Goal: Task Accomplishment & Management: Use online tool/utility

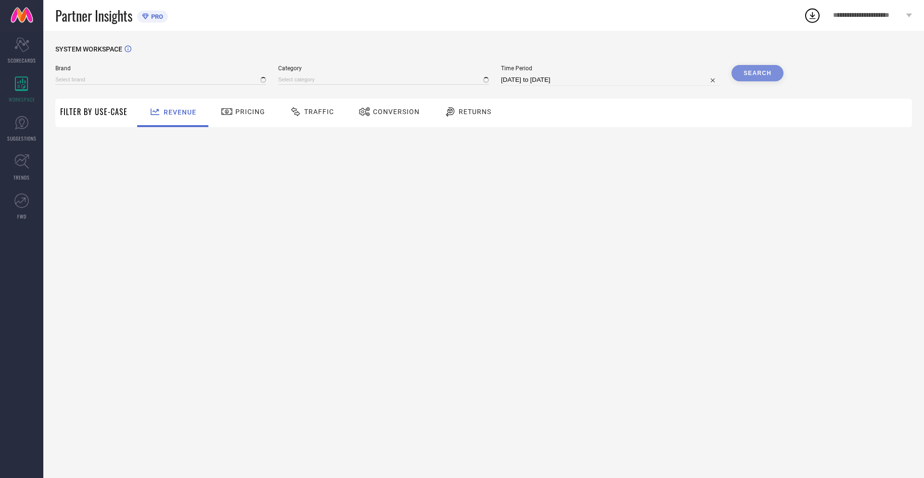
type input "NIKE"
type input "All"
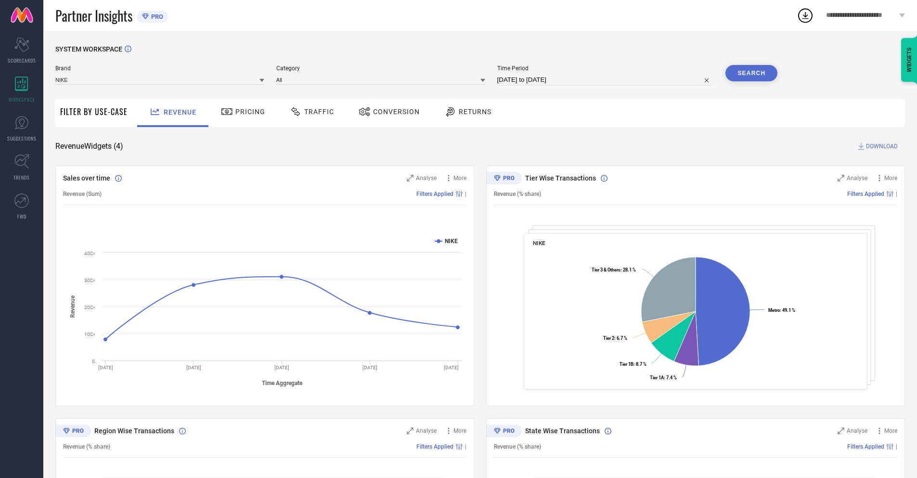
click at [386, 113] on span "Conversion" at bounding box center [396, 112] width 47 height 8
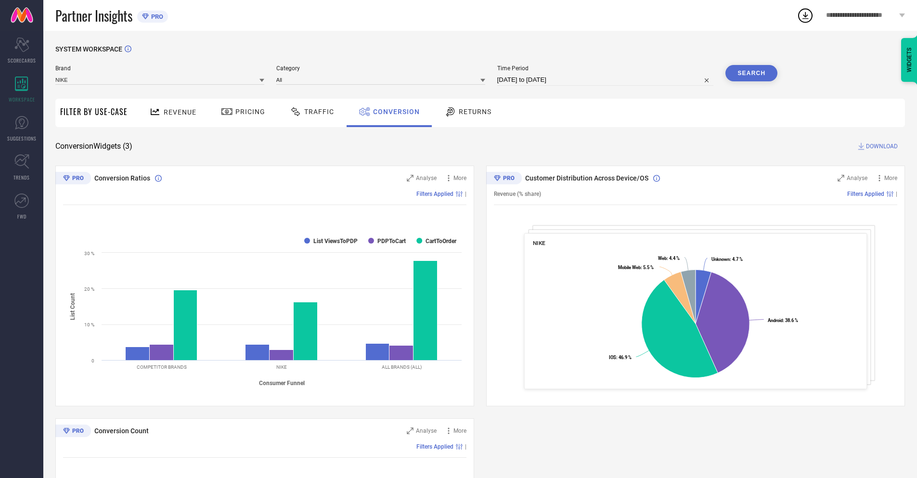
click at [605, 80] on input "[DATE] to [DATE]" at bounding box center [605, 80] width 217 height 12
select select "9"
select select "2025"
select select "10"
select select "2025"
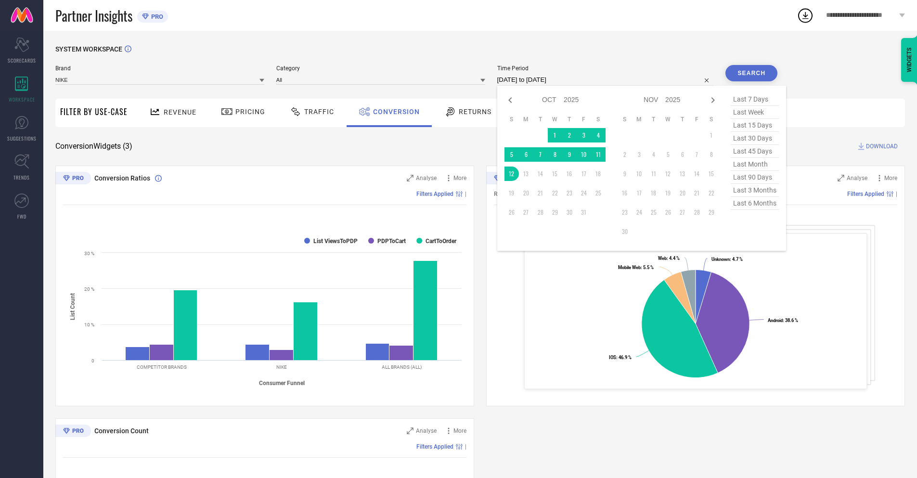
click at [510, 174] on td "12" at bounding box center [512, 174] width 14 height 14
type input "[DATE] to [DATE]"
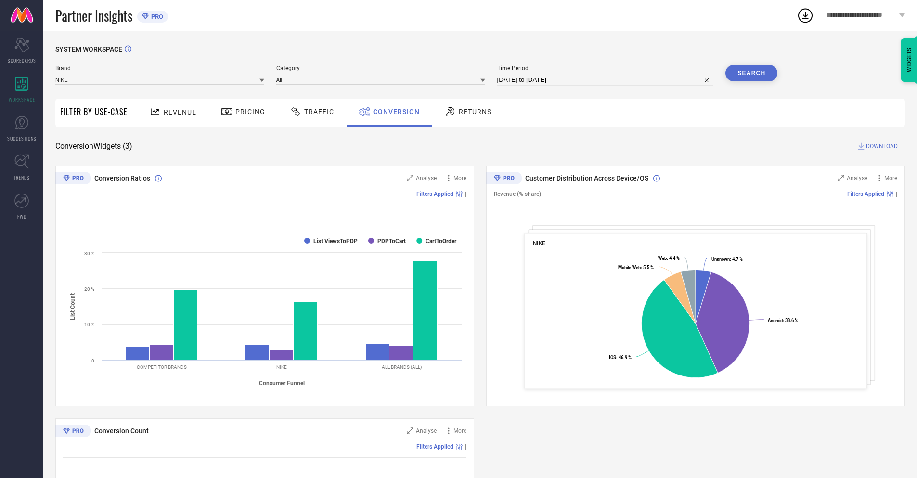
click at [752, 73] on button "Search" at bounding box center [752, 73] width 52 height 16
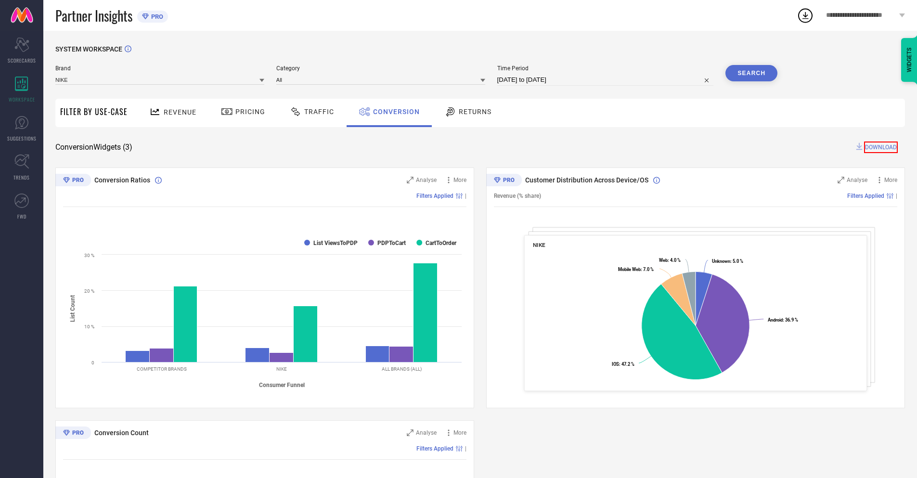
click at [882, 146] on span "DOWNLOAD" at bounding box center [881, 148] width 34 height 12
